Goal: Browse casually

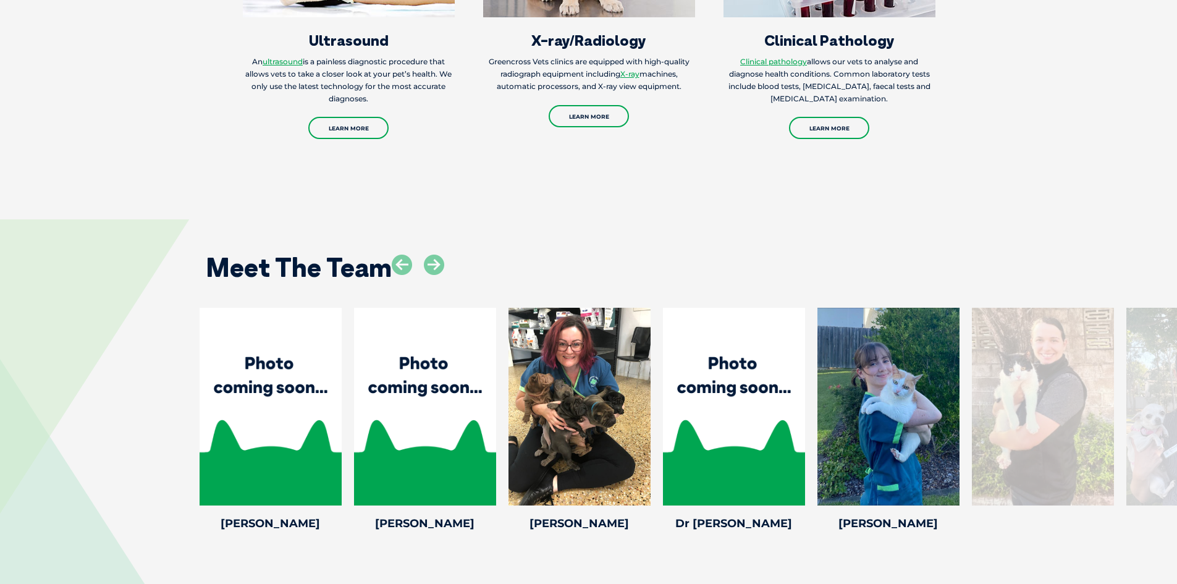
scroll to position [1729, 0]
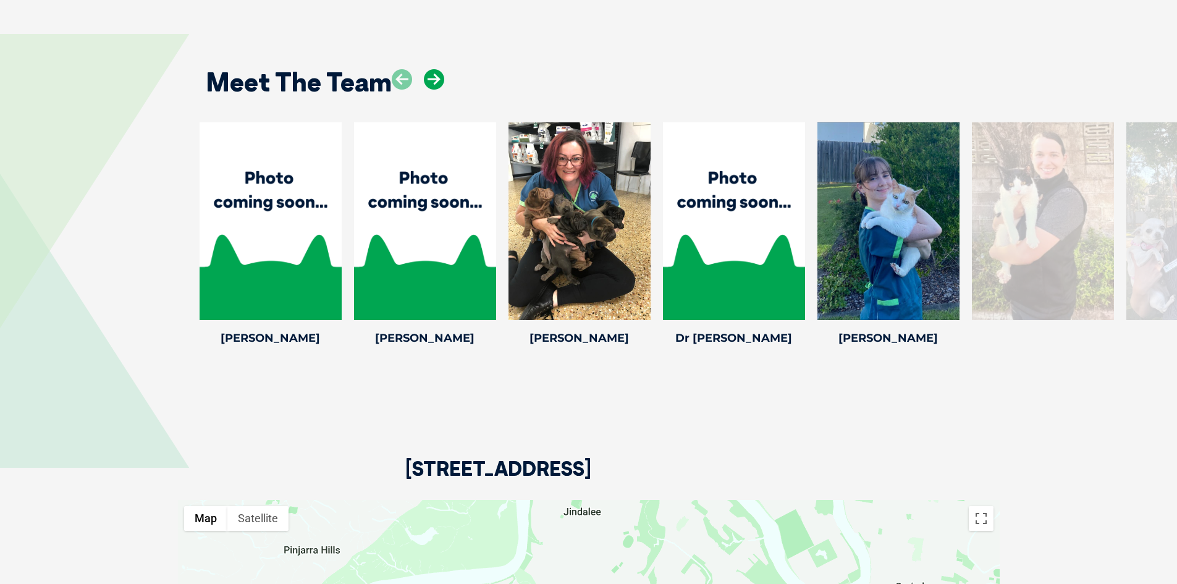
click at [437, 83] on icon at bounding box center [434, 79] width 20 height 20
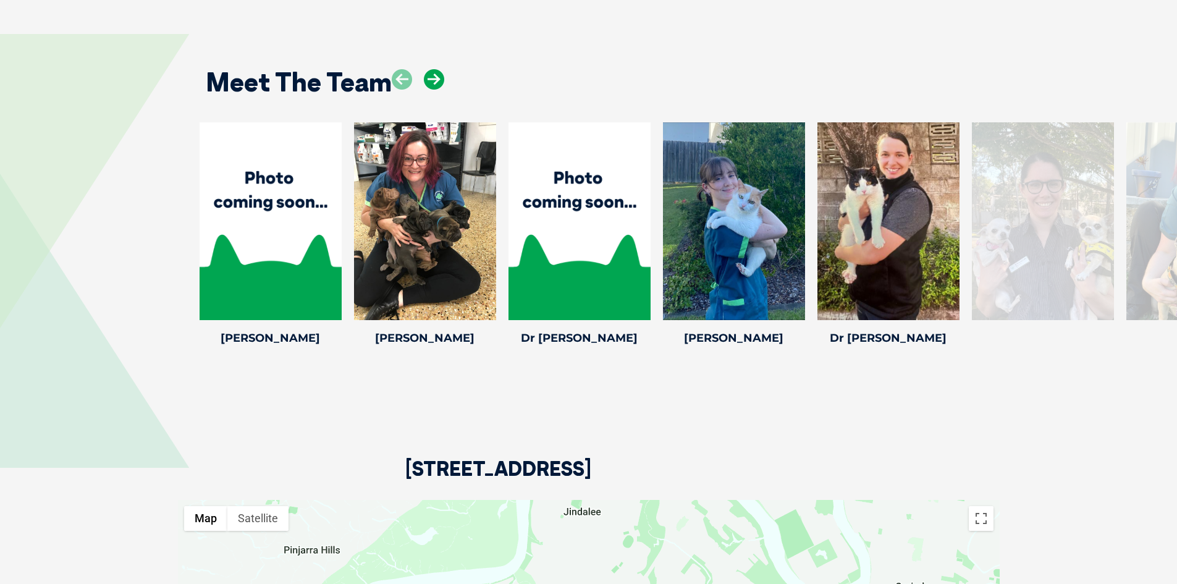
click at [437, 83] on icon at bounding box center [434, 79] width 20 height 20
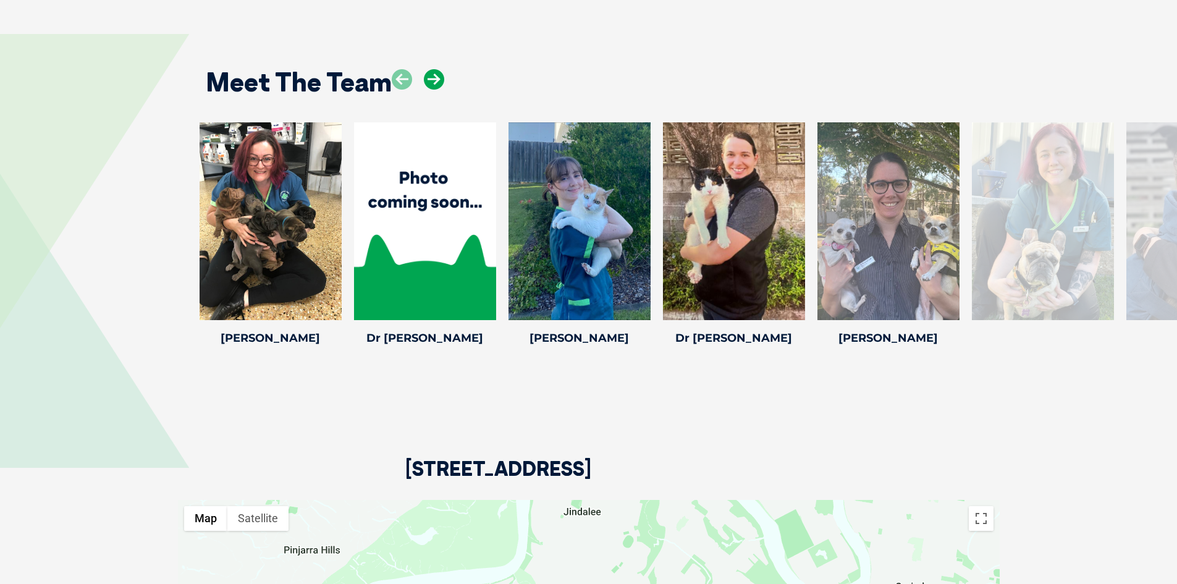
click at [437, 83] on icon at bounding box center [434, 79] width 20 height 20
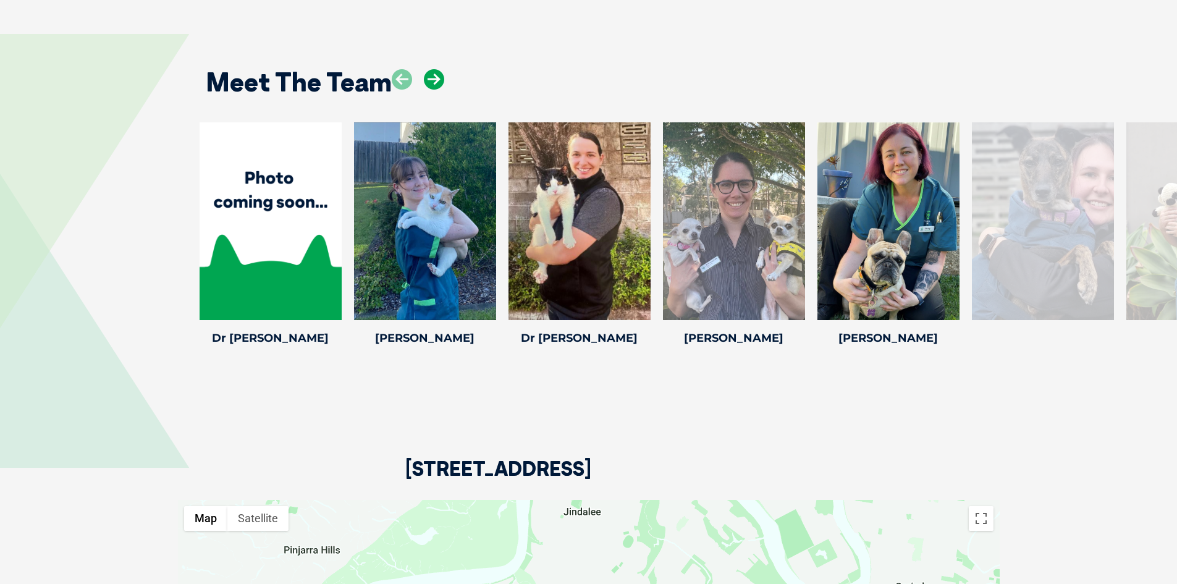
click at [437, 83] on icon at bounding box center [434, 79] width 20 height 20
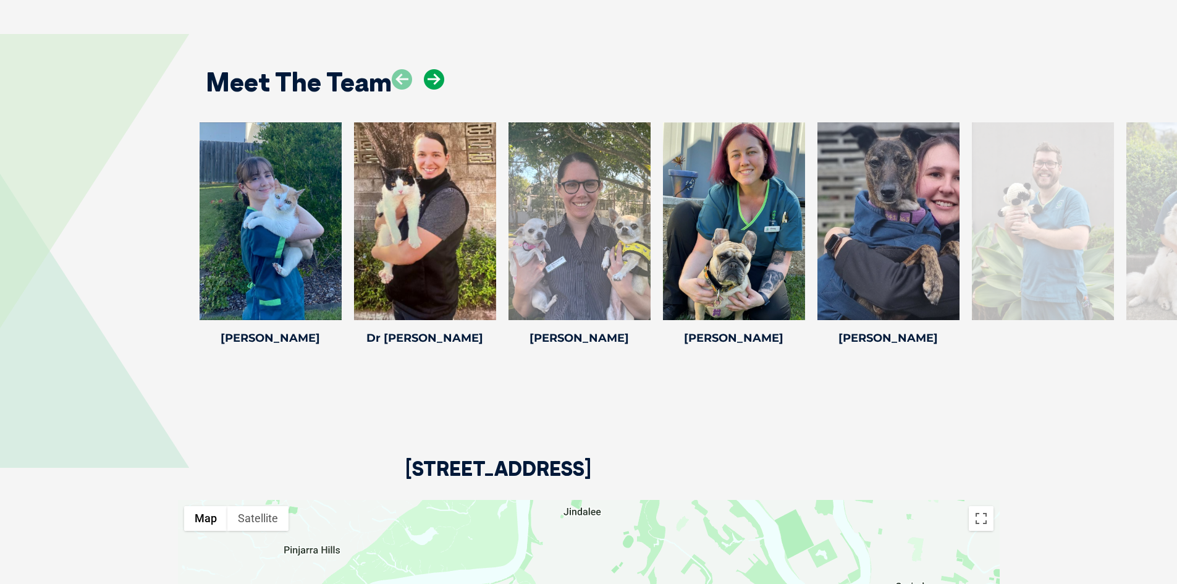
click at [437, 83] on icon at bounding box center [434, 79] width 20 height 20
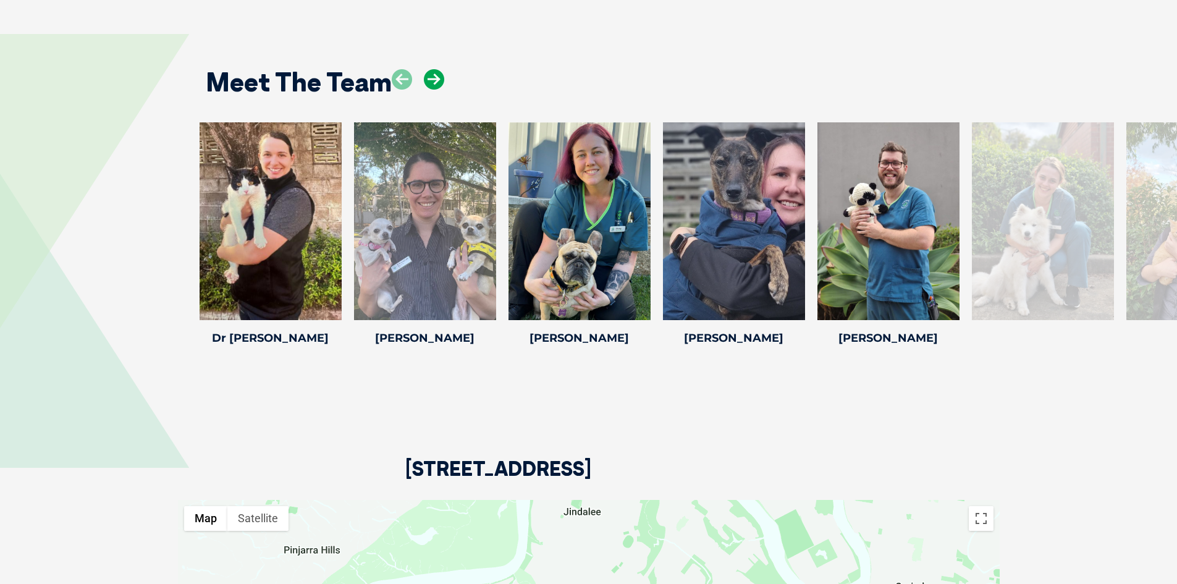
click at [437, 83] on icon at bounding box center [434, 79] width 20 height 20
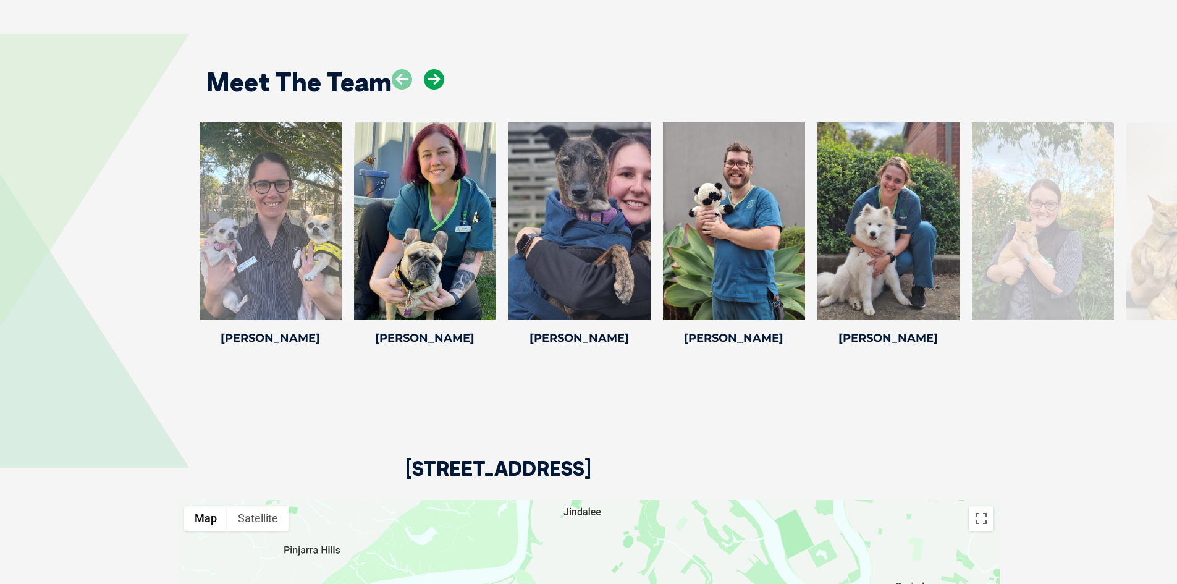
click at [437, 83] on icon at bounding box center [434, 79] width 20 height 20
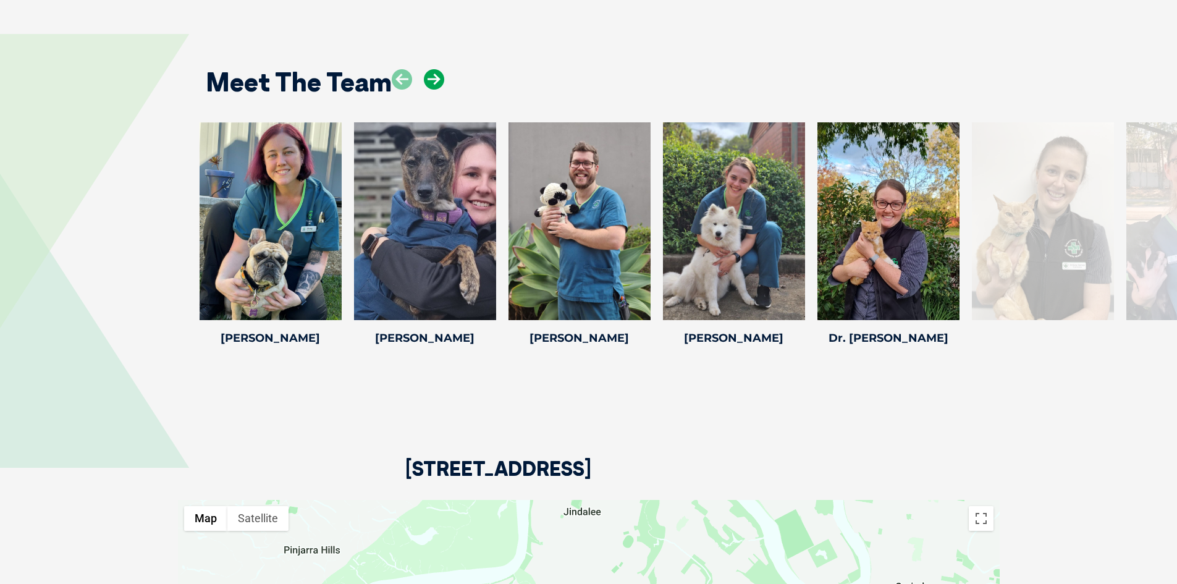
click at [437, 83] on icon at bounding box center [434, 79] width 20 height 20
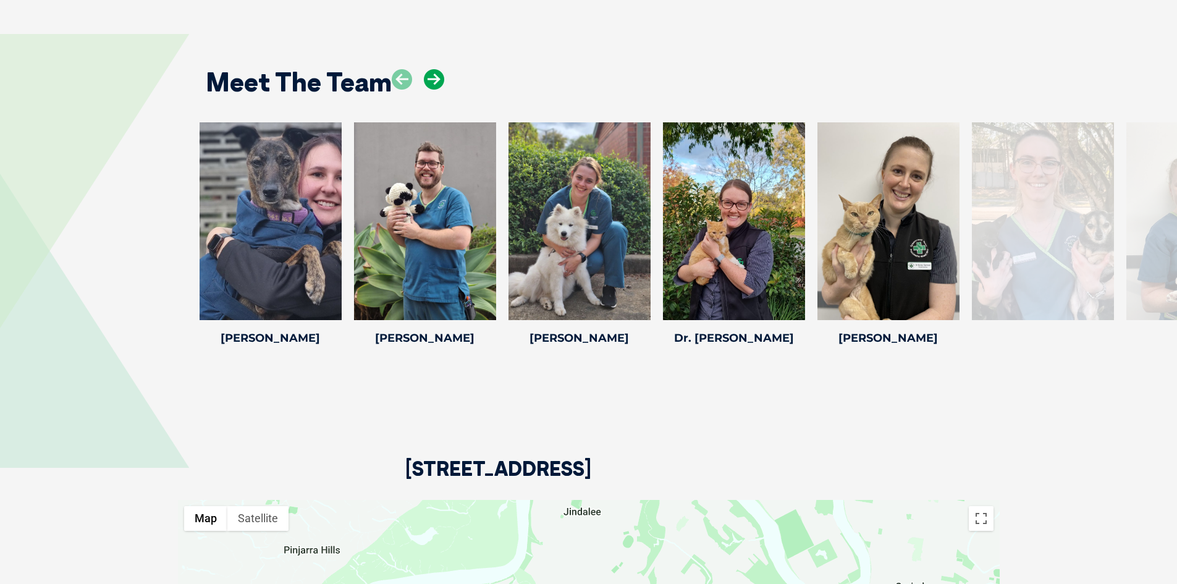
click at [437, 83] on icon at bounding box center [434, 79] width 20 height 20
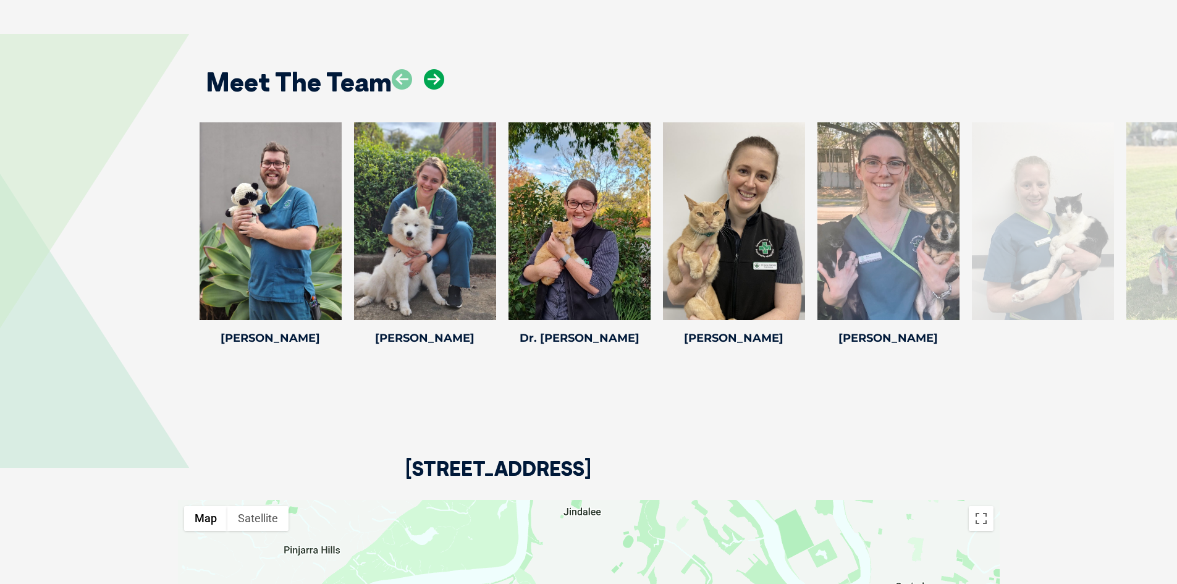
click at [437, 83] on icon at bounding box center [434, 79] width 20 height 20
